Goal: Information Seeking & Learning: Learn about a topic

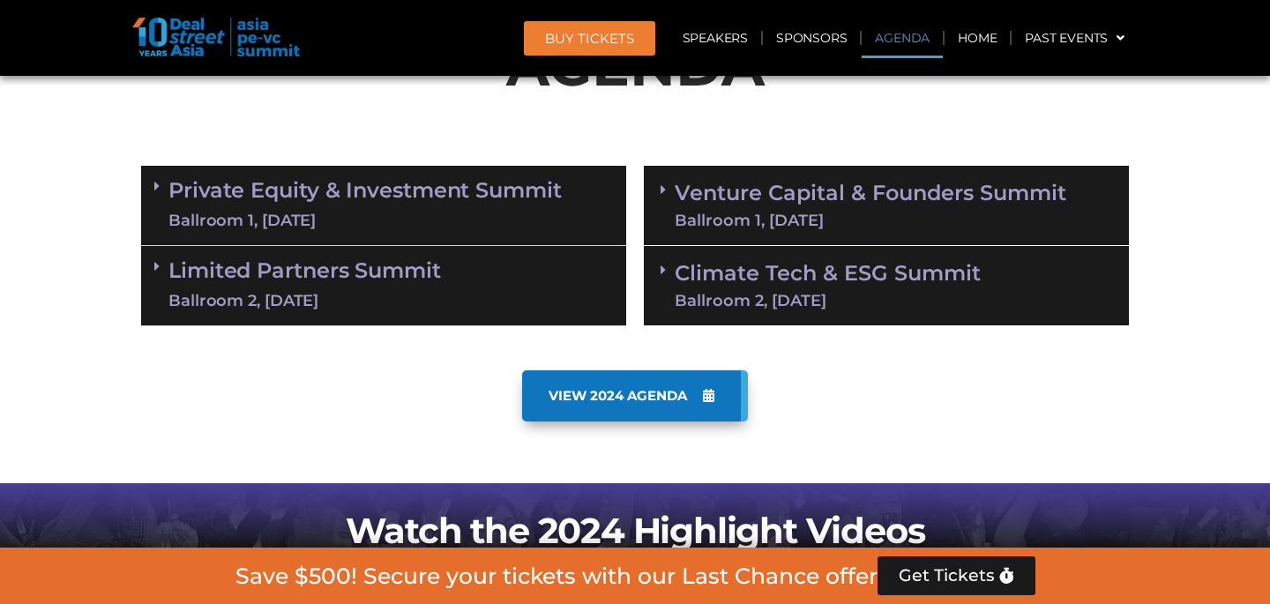
scroll to position [1002, 0]
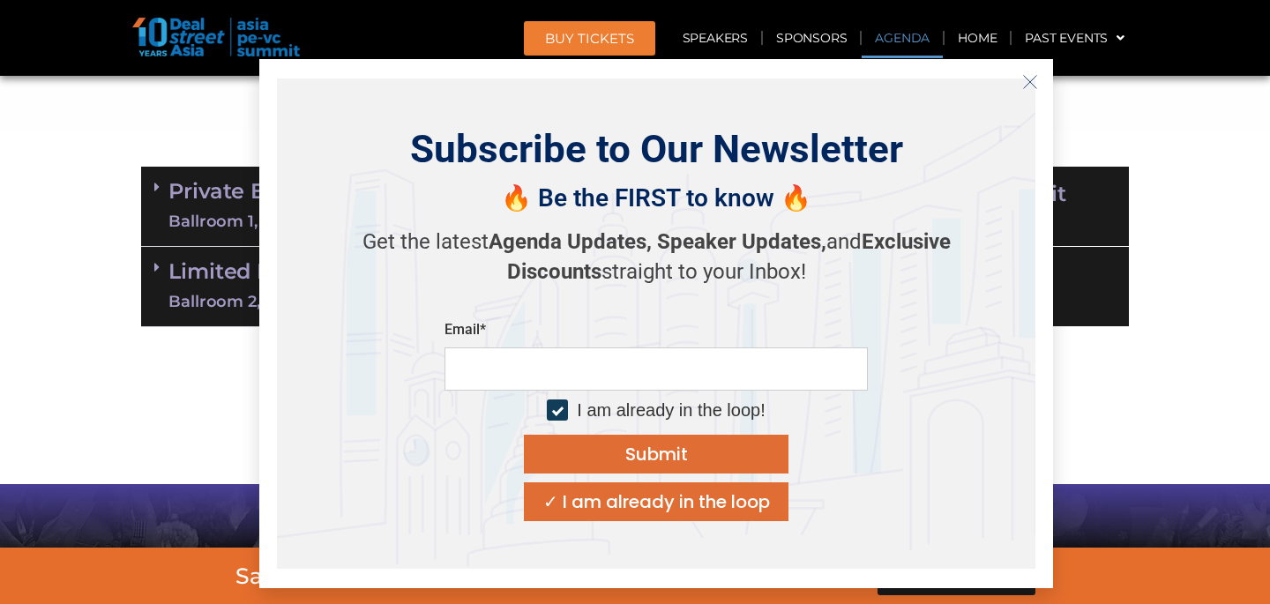
click at [1029, 92] on button "Close" at bounding box center [1030, 82] width 28 height 28
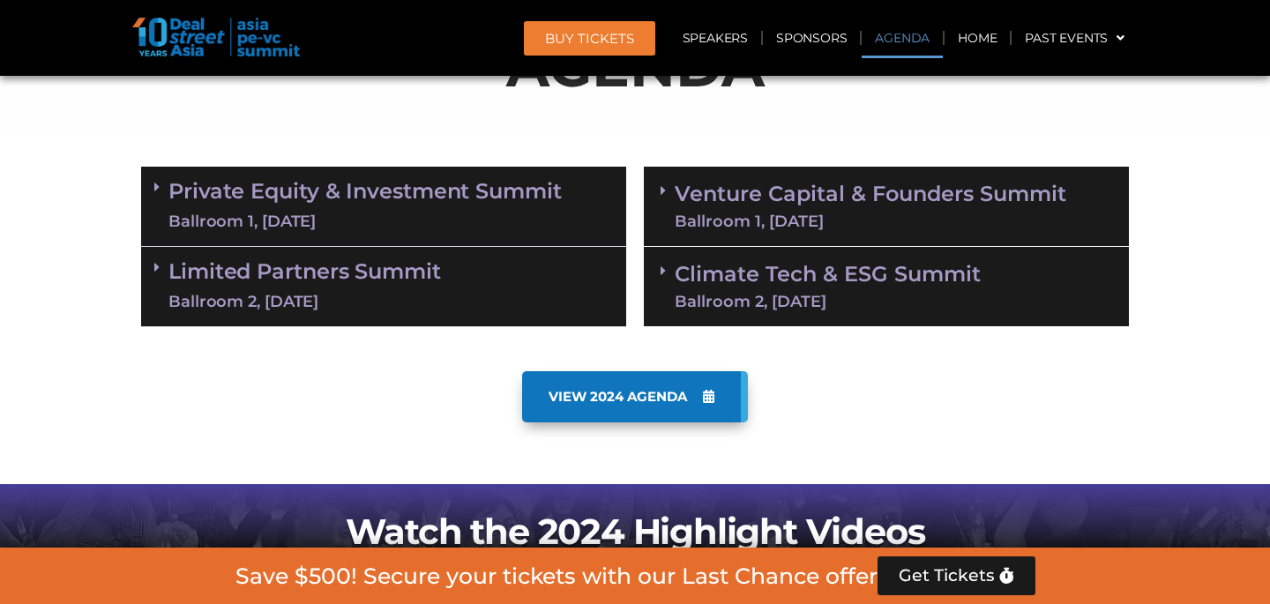
click at [425, 184] on link "Private Equity & Investment Summit Ballroom 1, 10 Sept" at bounding box center [364, 206] width 393 height 53
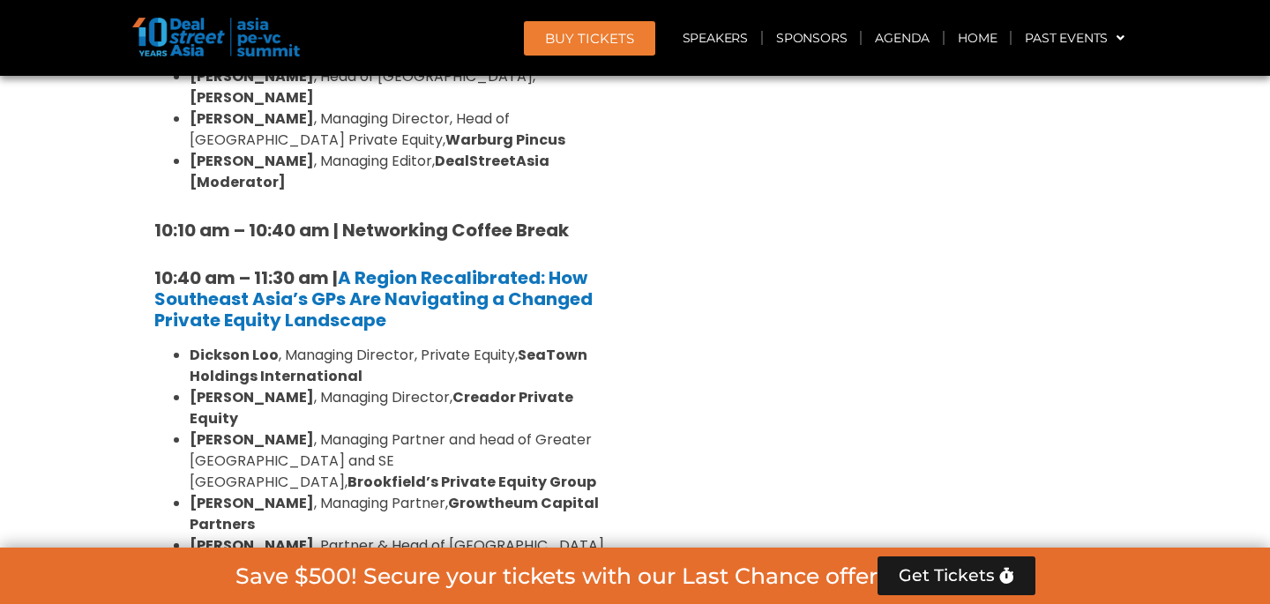
scroll to position [1570, 0]
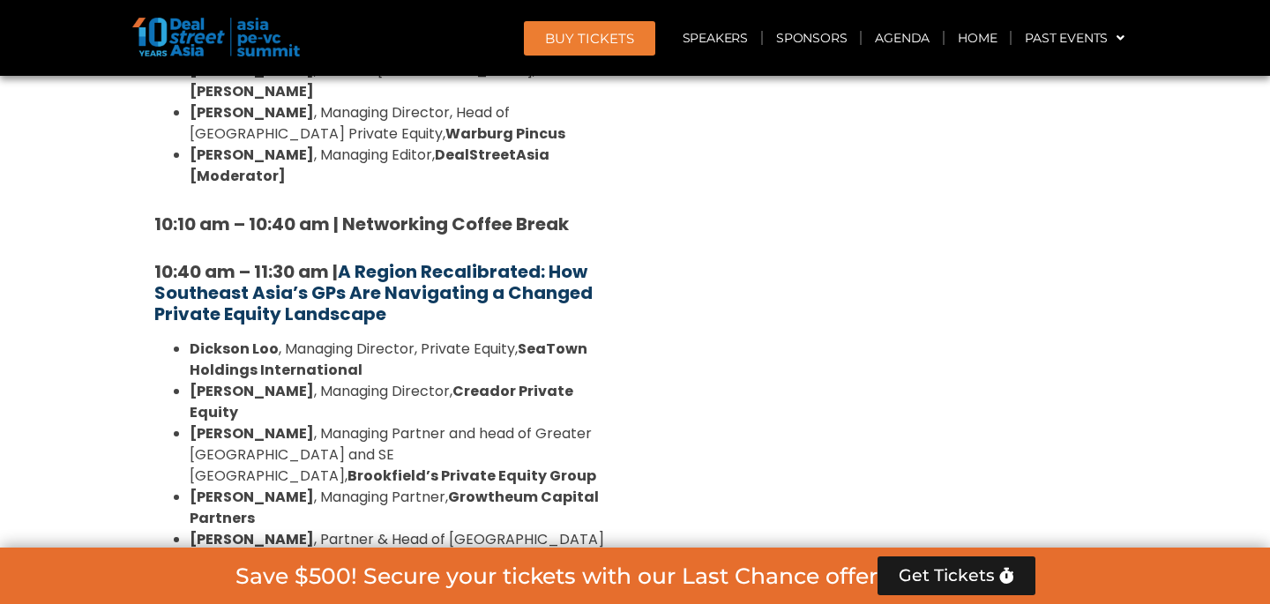
click at [423, 259] on strong "A Region Recalibrated: How Southeast Asia’s GPs Are Navigating a Changed Privat…" at bounding box center [373, 292] width 438 height 67
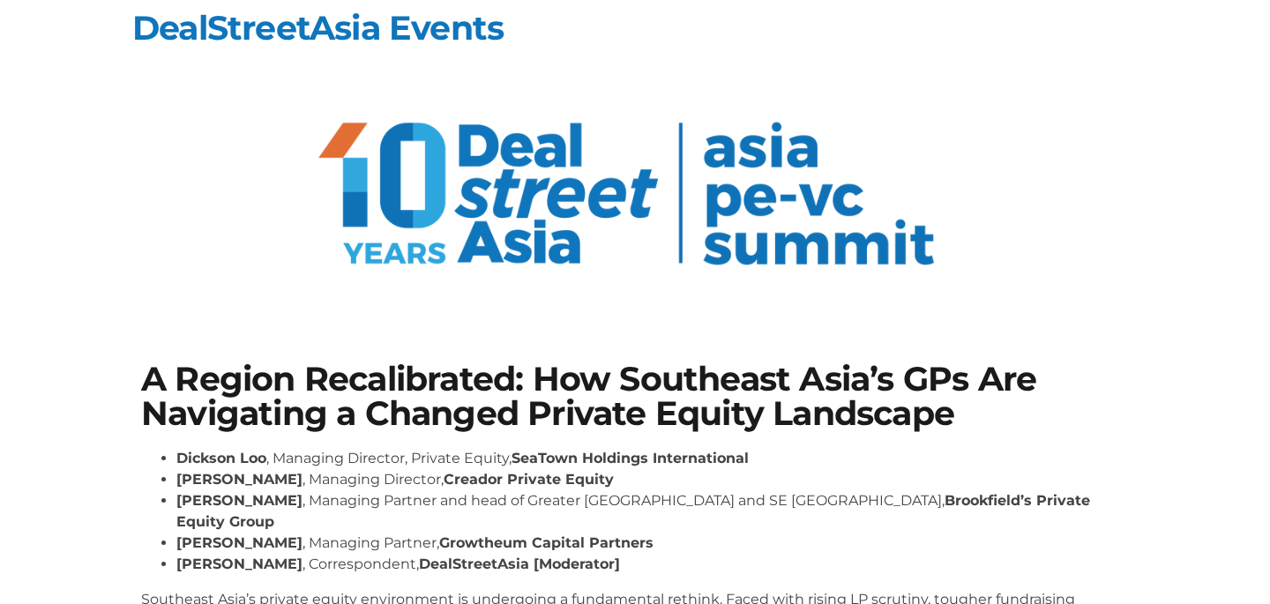
scroll to position [15, 0]
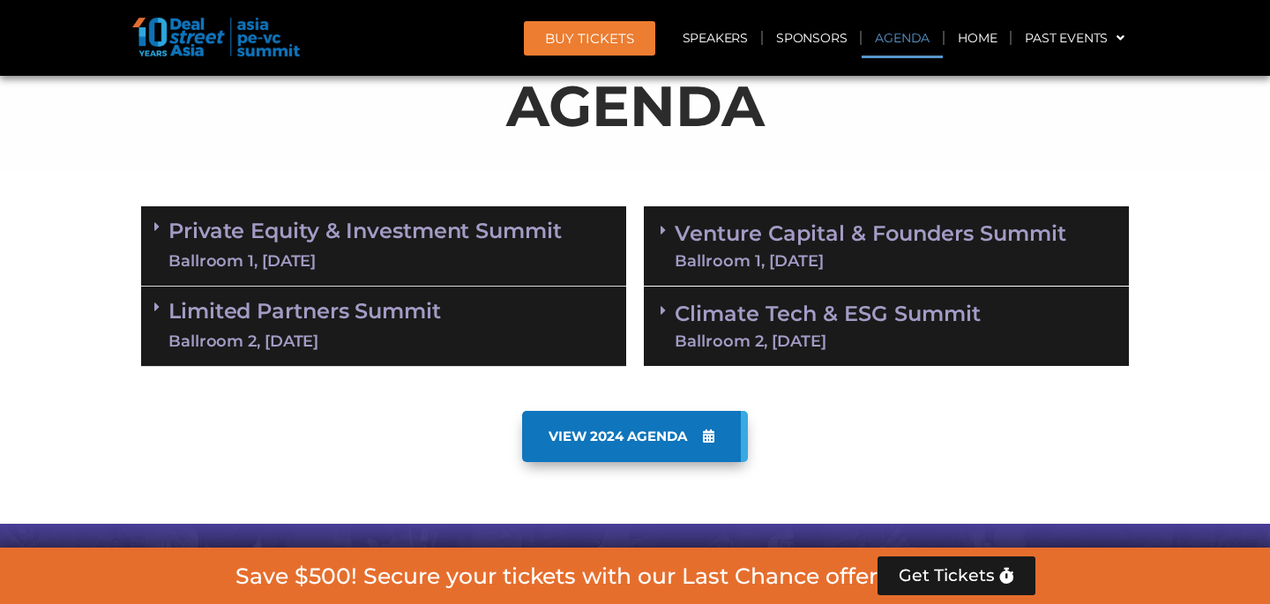
scroll to position [1081, 0]
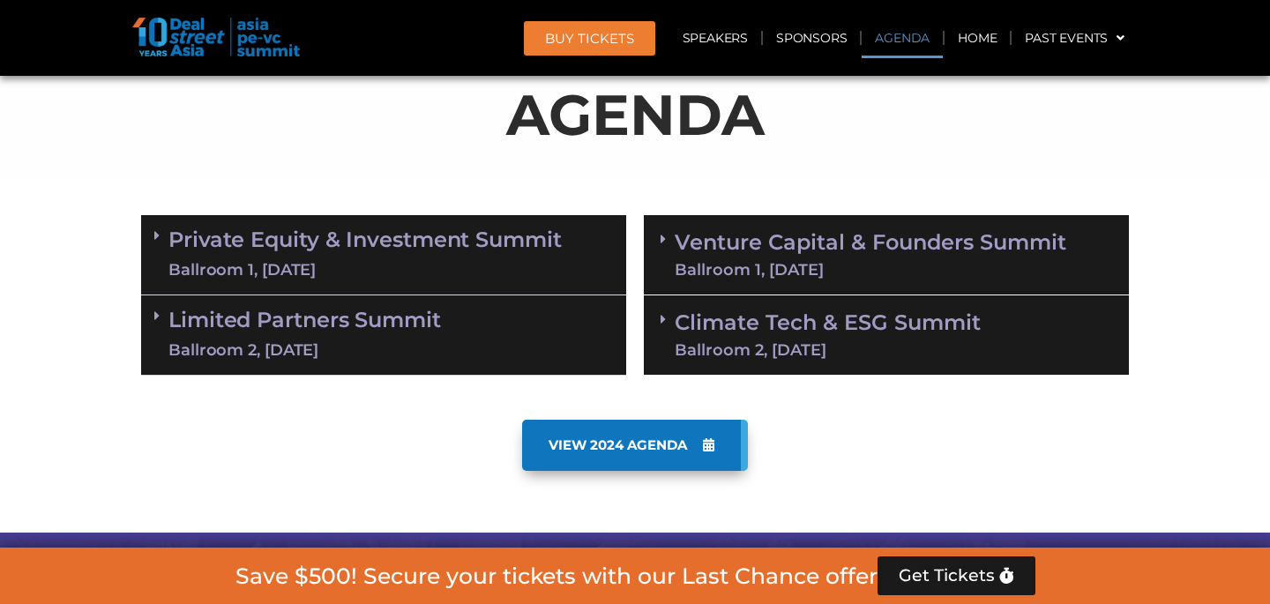
click at [291, 254] on link "Private Equity & Investment Summit Ballroom 1, 10 Sept" at bounding box center [364, 254] width 393 height 53
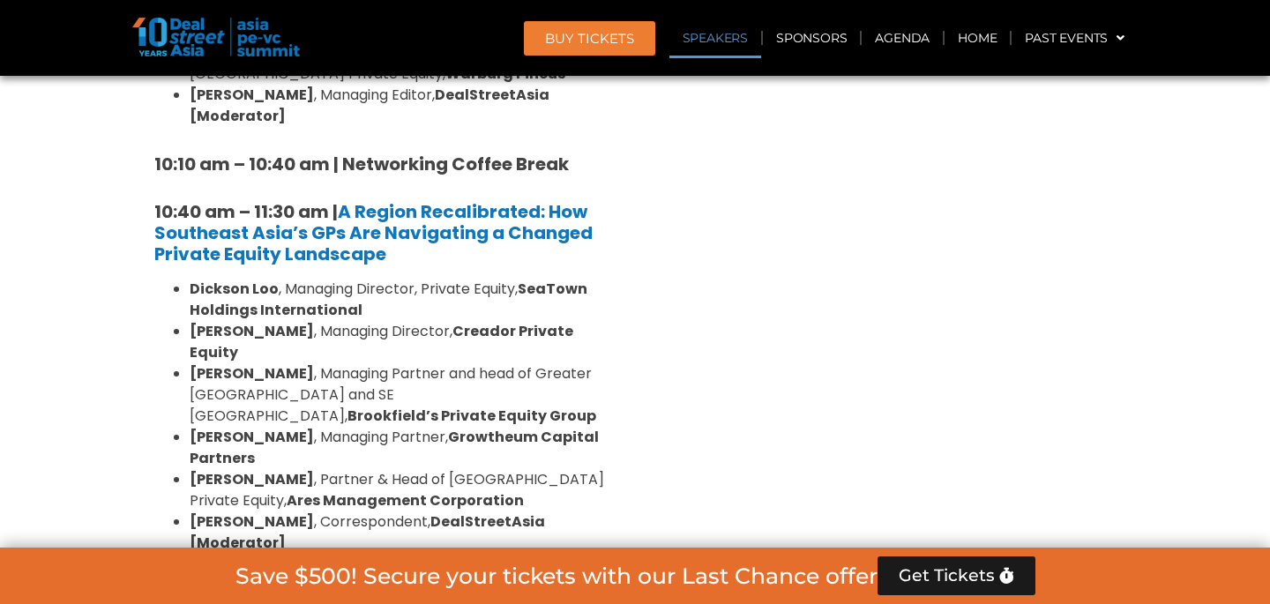
scroll to position [1759, 0]
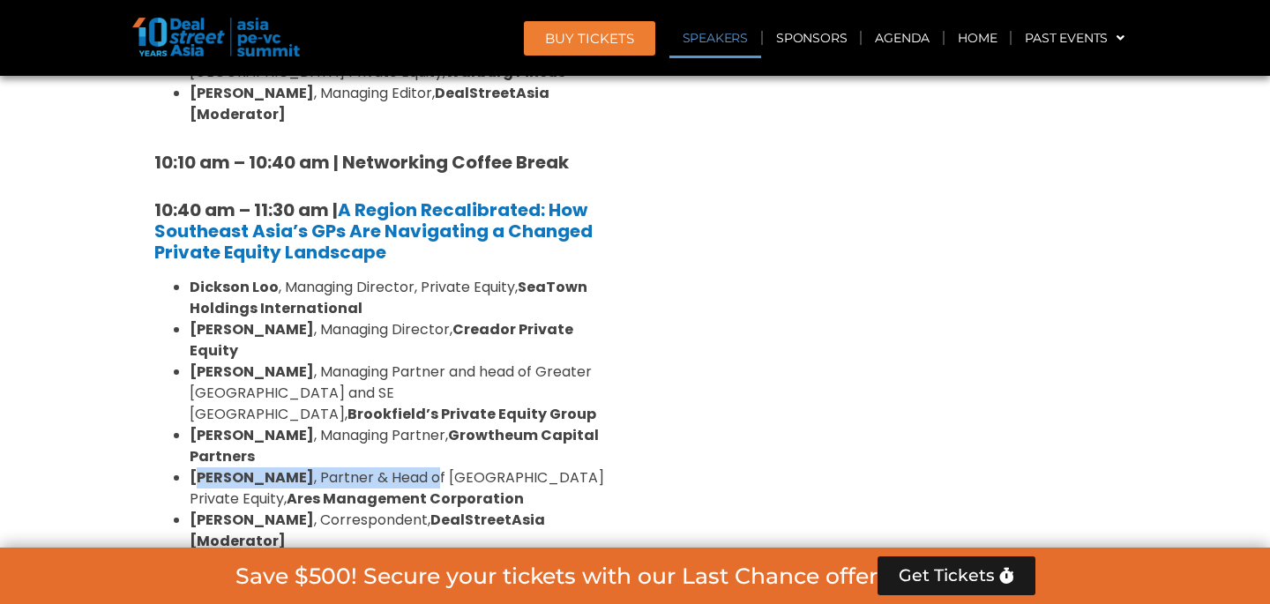
drag, startPoint x: 196, startPoint y: 415, endPoint x: 438, endPoint y: 421, distance: 242.7
click at [438, 468] on li "Jason Rosenblatt , Partner & Head of Southeast Asia Private Equity, Ares Manage…" at bounding box center [401, 489] width 423 height 42
click at [469, 468] on li "Jason Rosenblatt , Partner & Head of Southeast Asia Private Equity, Ares Manage…" at bounding box center [401, 489] width 423 height 42
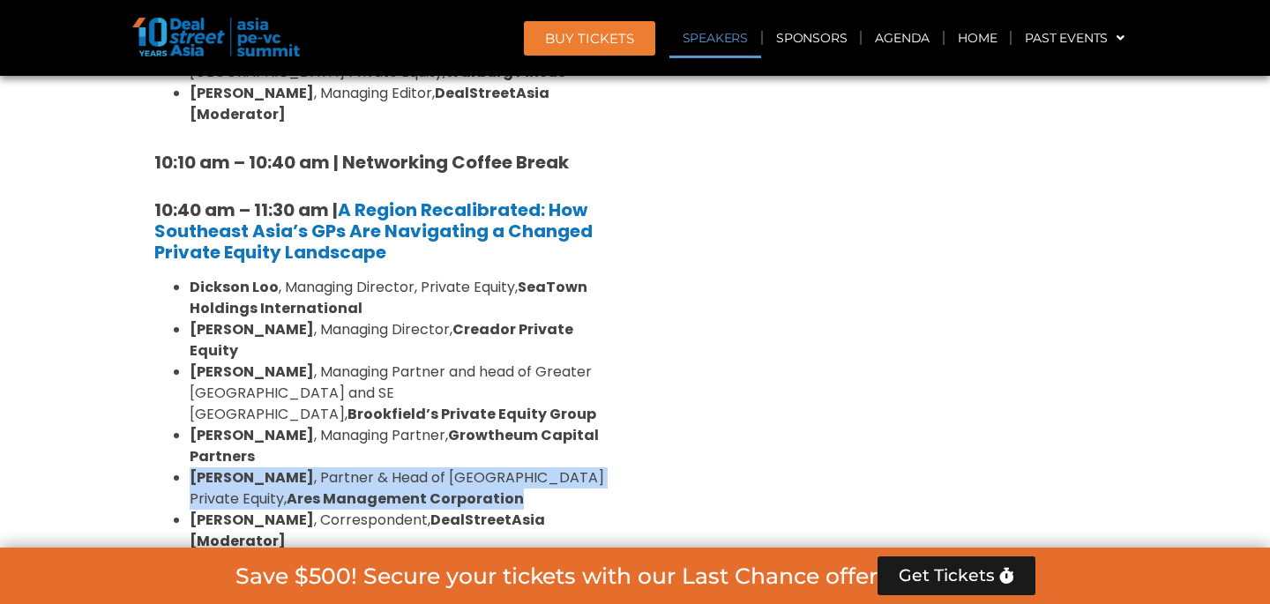
drag, startPoint x: 469, startPoint y: 433, endPoint x: 192, endPoint y: 415, distance: 277.6
click at [192, 468] on li "Jason Rosenblatt , Partner & Head of Southeast Asia Private Equity, Ares Manage…" at bounding box center [401, 489] width 423 height 42
copy ul "Jason Rosenblatt , Partner & Head of Southeast Asia Private Equity, Ares Manage…"
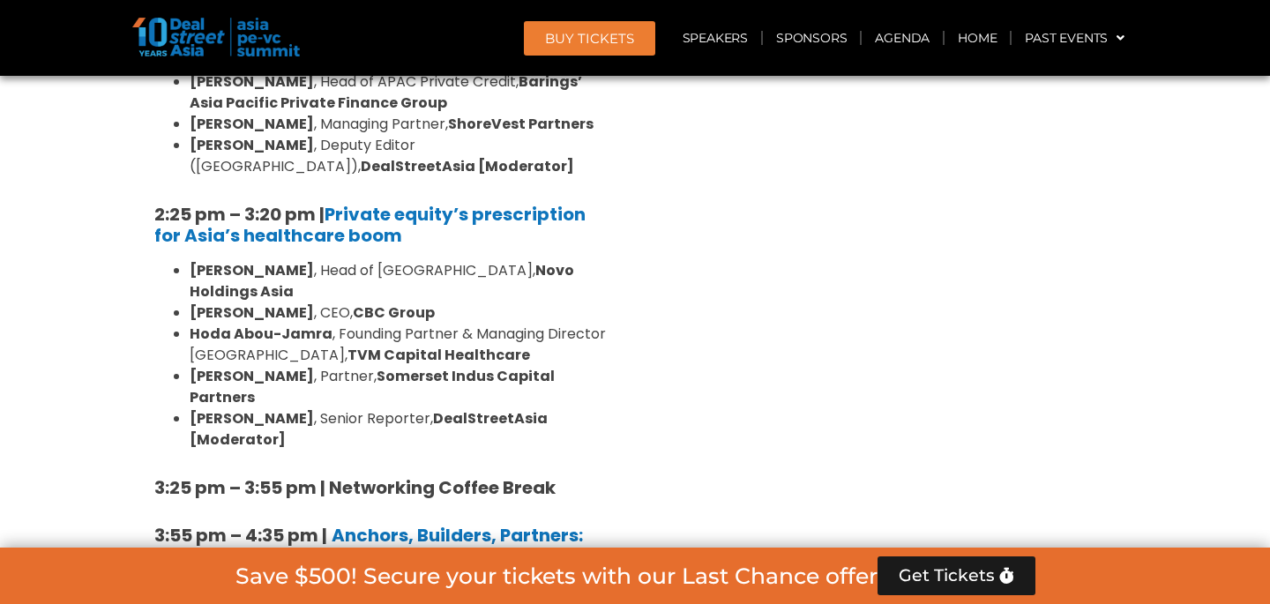
scroll to position [2833, 0]
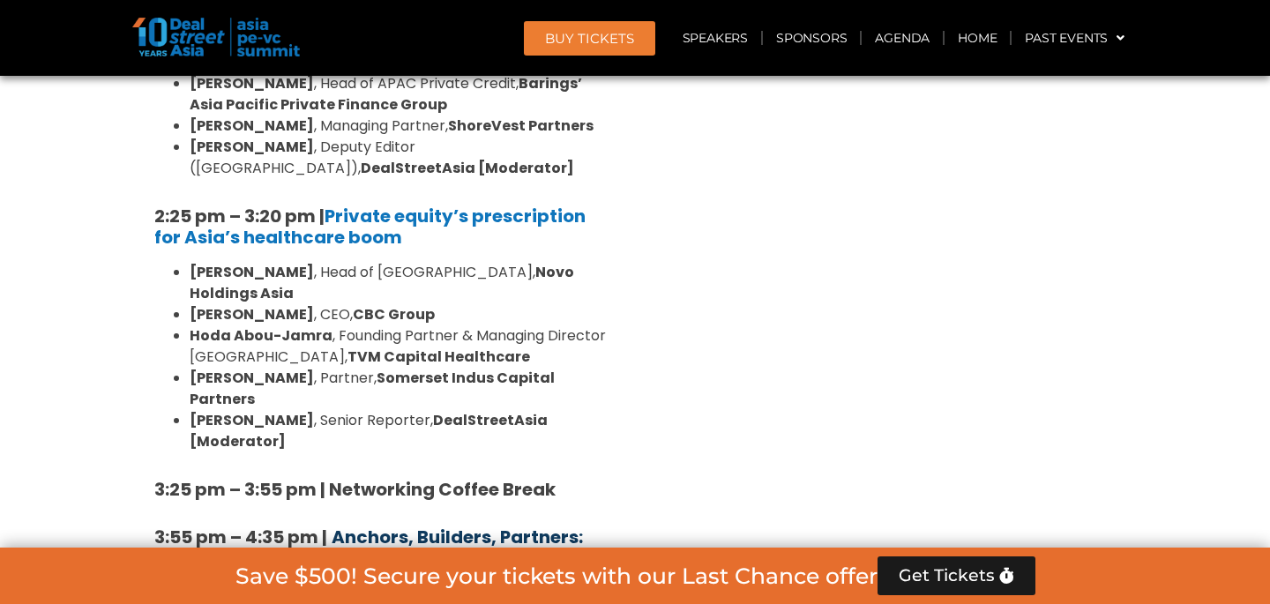
click at [218, 525] on b "Anchors, Builders, Partners: How Gulf Capital is Scaling Asia’s Private Platfor…" at bounding box center [368, 558] width 429 height 67
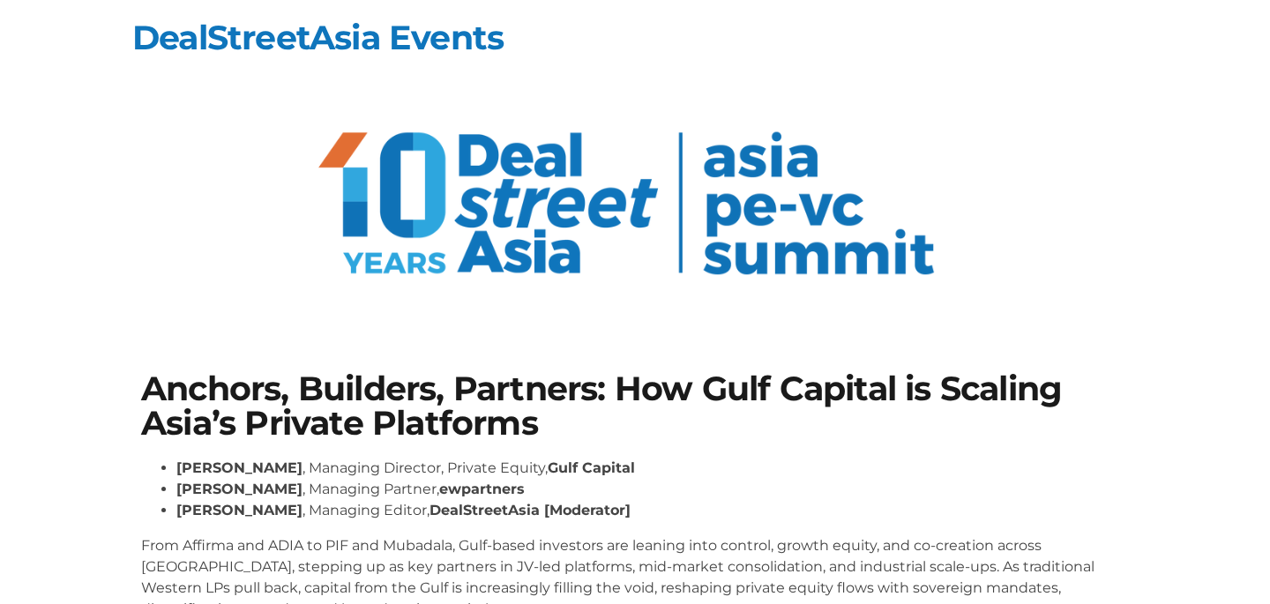
scroll to position [4, 0]
